Goal: Information Seeking & Learning: Learn about a topic

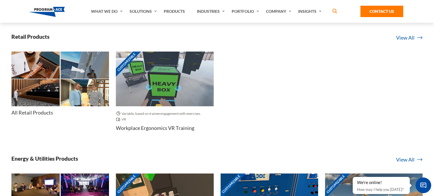
scroll to position [2084, 0]
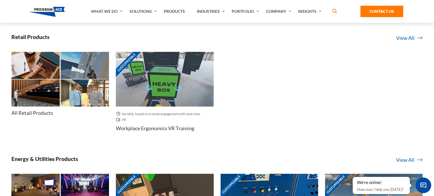
click at [158, 101] on img at bounding box center [164, 79] width 97 height 55
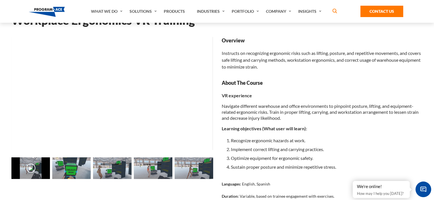
scroll to position [32, 0]
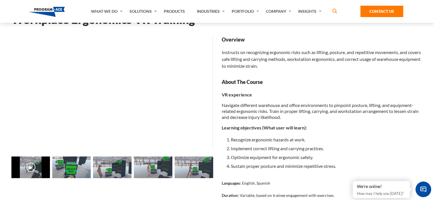
click at [74, 171] on img at bounding box center [71, 168] width 38 height 22
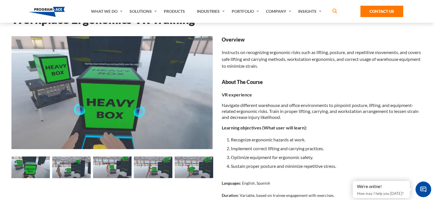
click at [88, 170] on img at bounding box center [71, 168] width 38 height 22
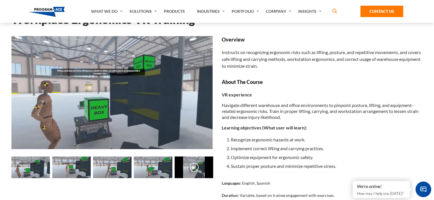
click at [101, 169] on img at bounding box center [112, 168] width 38 height 22
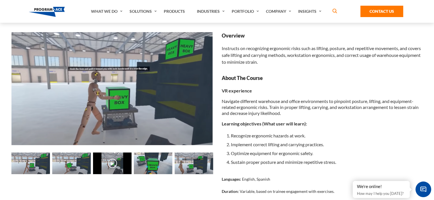
scroll to position [0, 0]
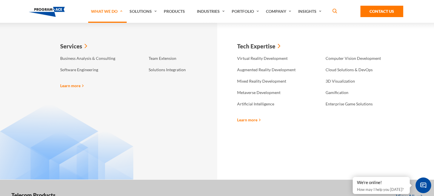
scroll to position [887, 0]
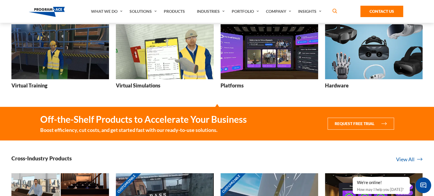
scroll to position [57, 0]
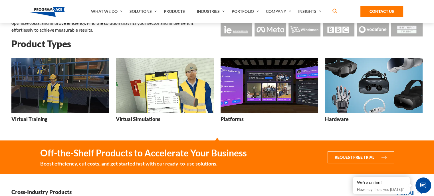
click at [166, 81] on img at bounding box center [164, 85] width 97 height 55
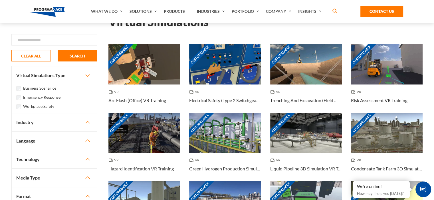
scroll to position [30, 0]
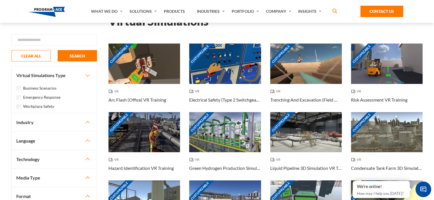
click at [73, 126] on button "Industry" at bounding box center [54, 122] width 85 height 18
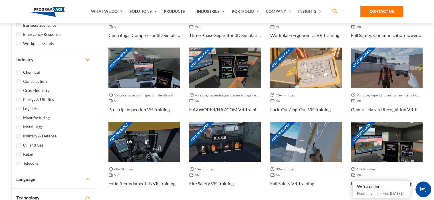
scroll to position [249, 0]
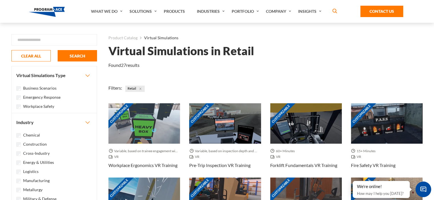
click at [91, 56] on div "SEARCH" at bounding box center [77, 55] width 46 height 11
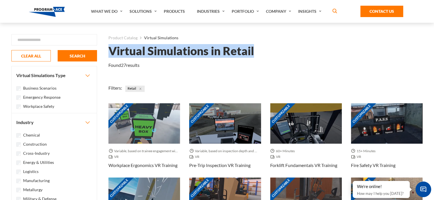
drag, startPoint x: 257, startPoint y: 50, endPoint x: 109, endPoint y: 46, distance: 148.0
copy h1 "Virtual Simulations in Retail"
